Goal: Transaction & Acquisition: Subscribe to service/newsletter

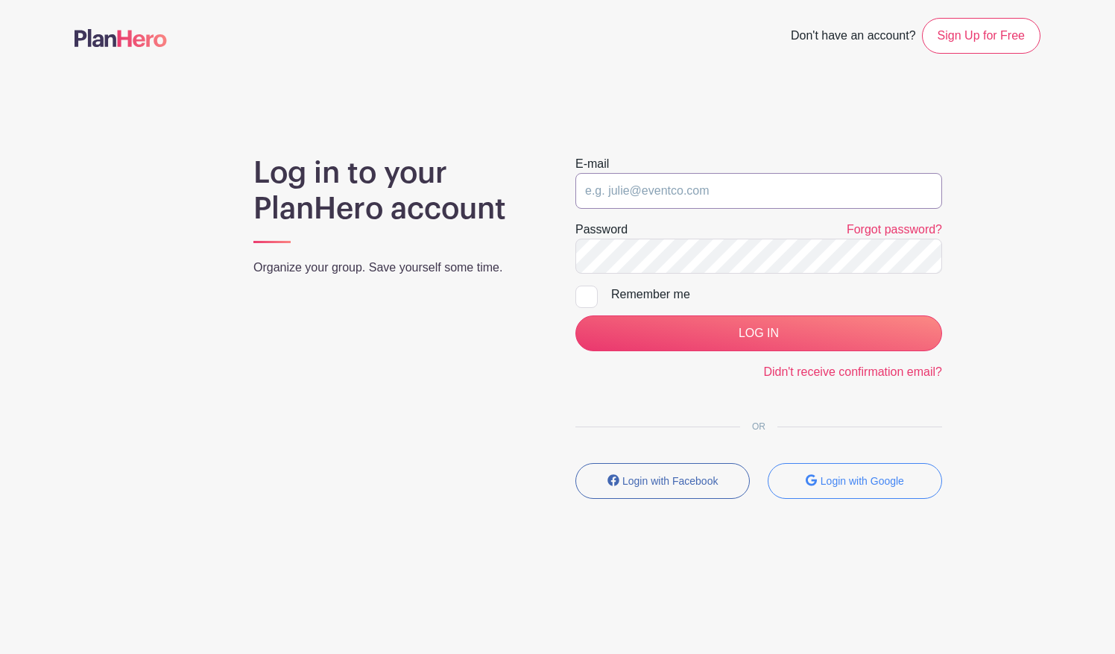
click at [642, 194] on input "email" at bounding box center [758, 191] width 367 height 36
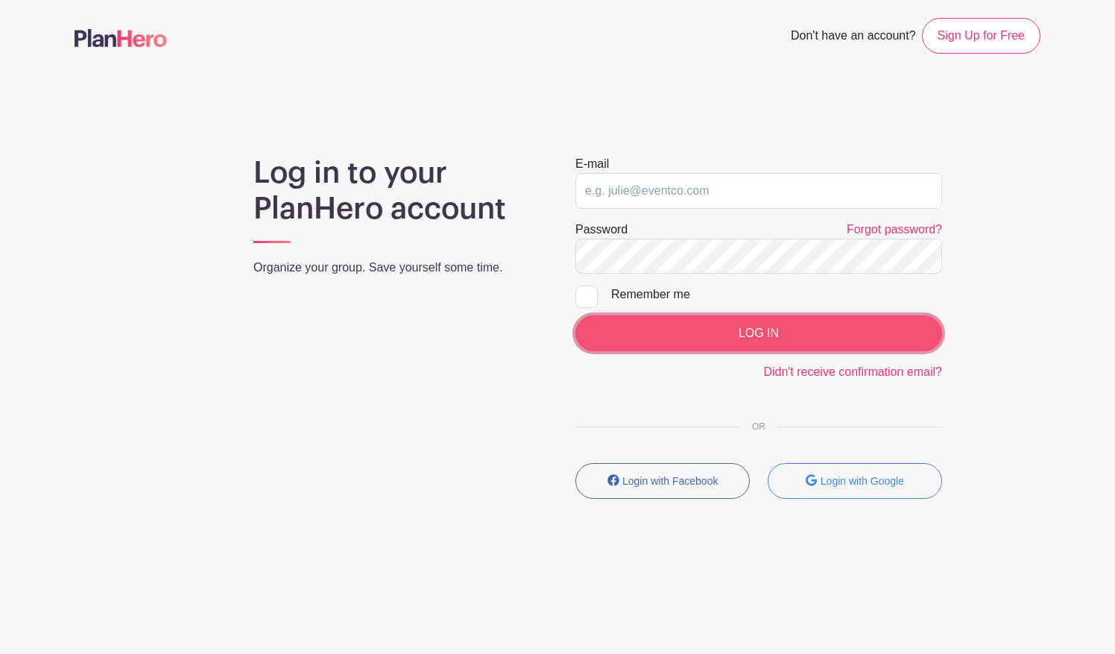
click at [681, 318] on input "LOG IN" at bounding box center [758, 333] width 367 height 36
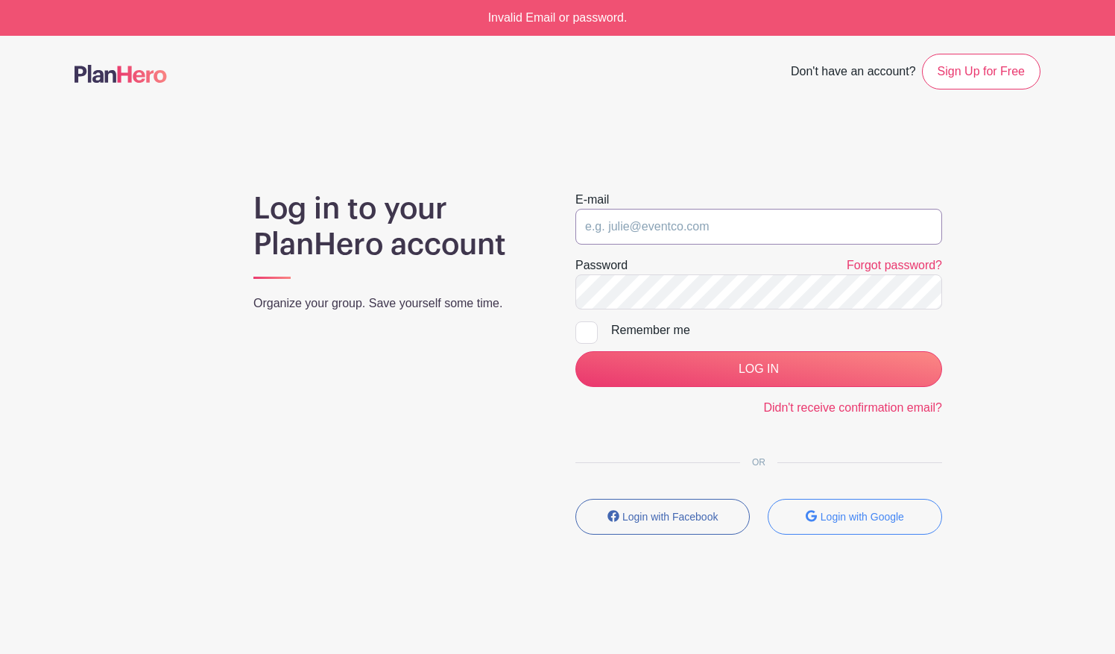
click at [641, 222] on input "email" at bounding box center [758, 227] width 367 height 36
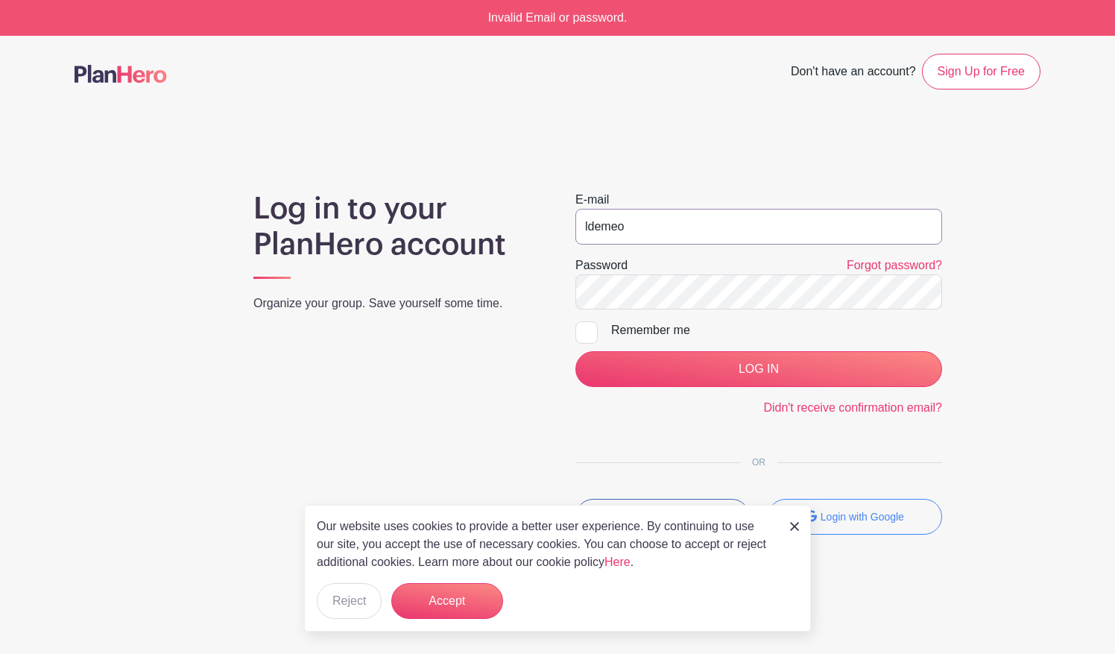
type input "[EMAIL_ADDRESS][DOMAIN_NAME]"
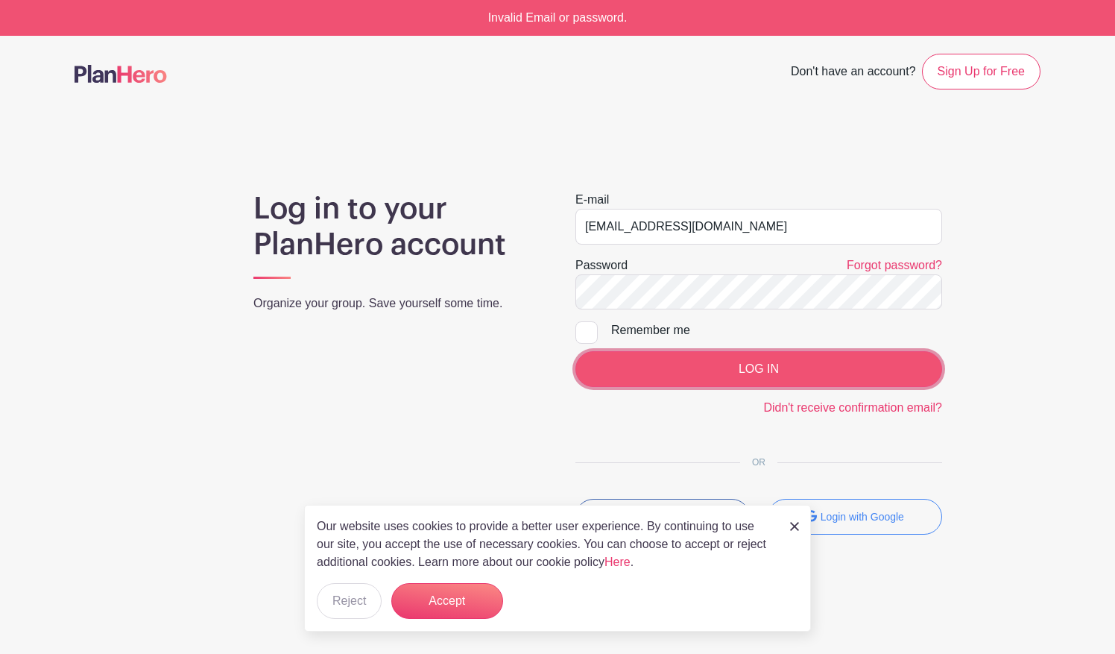
click at [785, 361] on input "LOG IN" at bounding box center [758, 369] width 367 height 36
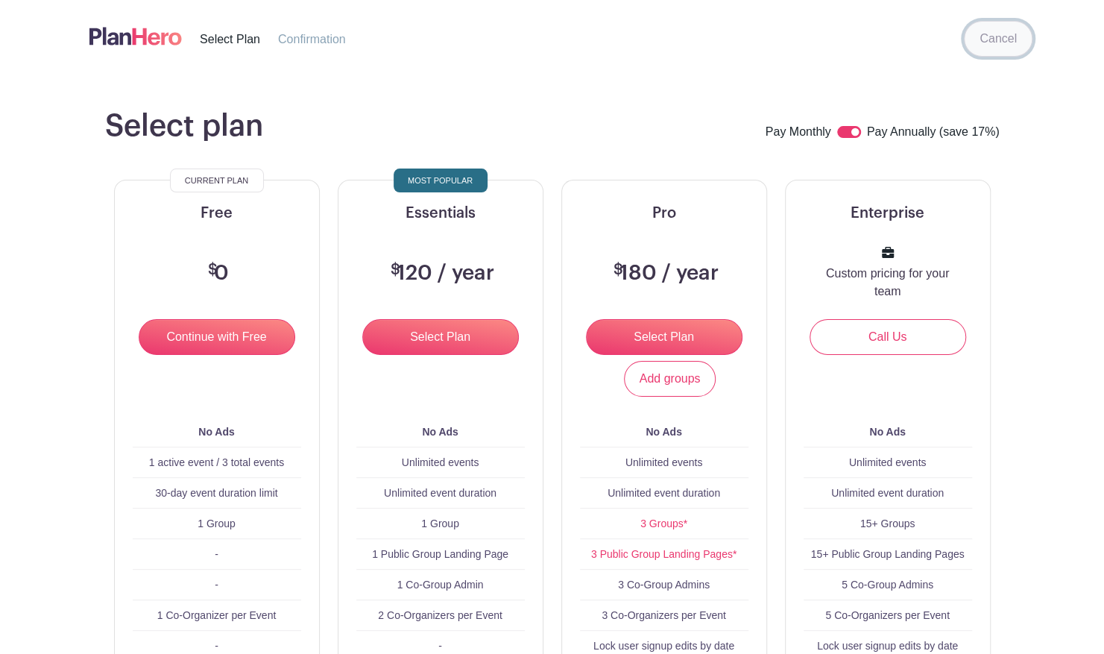
click at [995, 42] on link "Cancel" at bounding box center [998, 39] width 69 height 36
click at [695, 331] on input "Select Plan" at bounding box center [664, 337] width 157 height 36
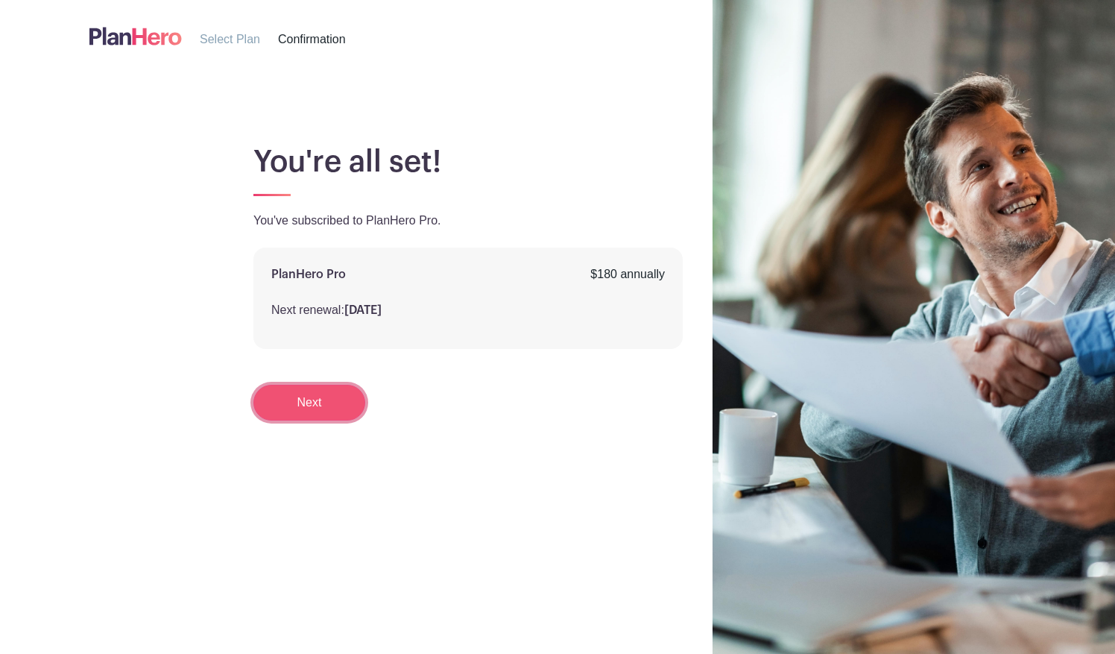
click at [309, 400] on link "Next" at bounding box center [309, 403] width 112 height 36
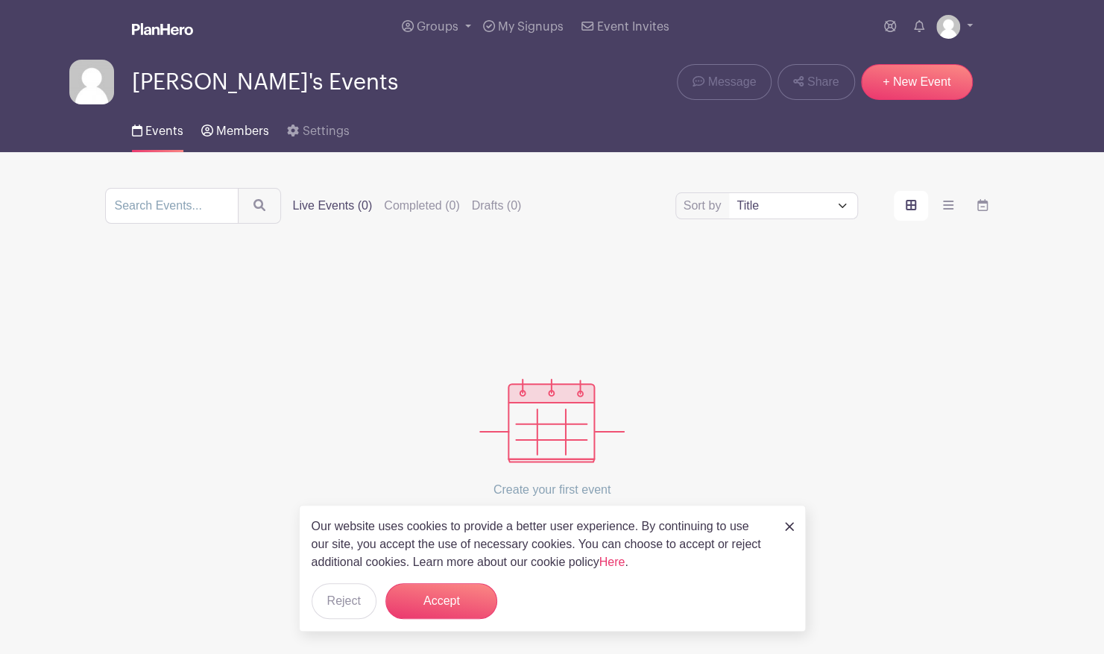
click at [237, 127] on span "Members" at bounding box center [242, 131] width 53 height 12
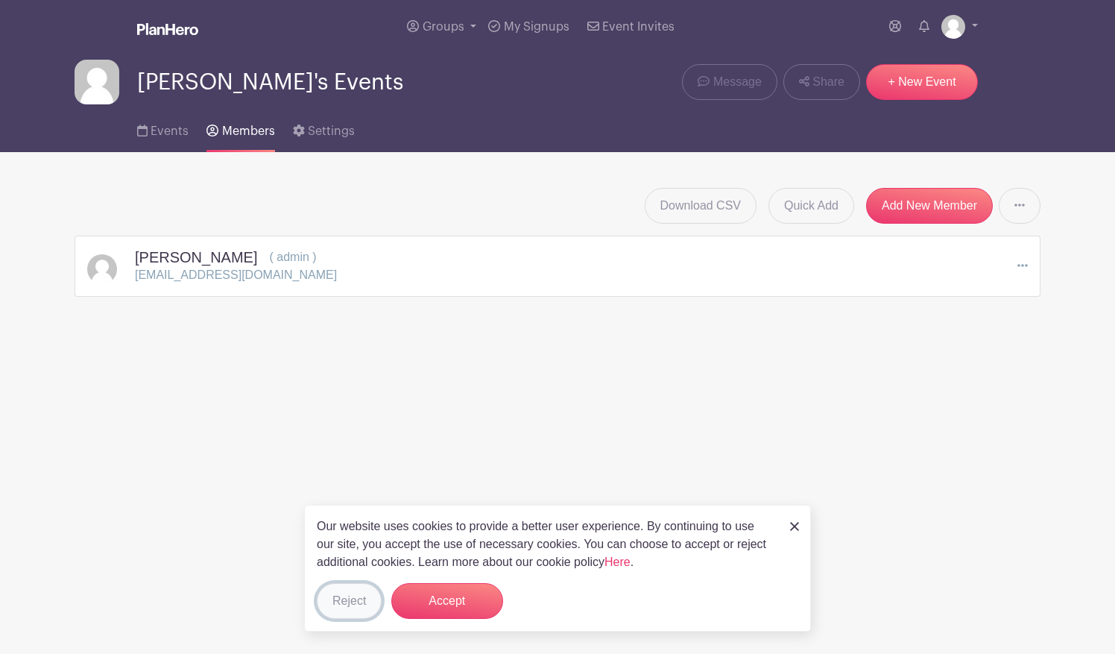
click at [350, 599] on button "Reject" at bounding box center [349, 601] width 65 height 36
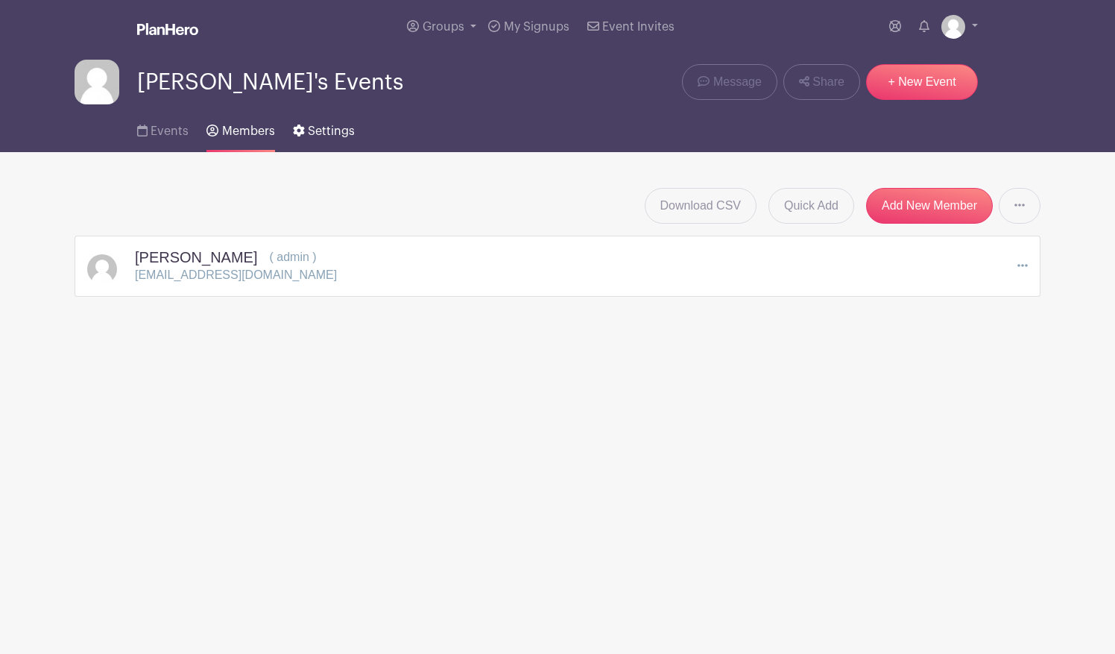
click at [323, 130] on span "Settings" at bounding box center [331, 131] width 47 height 12
